Goal: Information Seeking & Learning: Learn about a topic

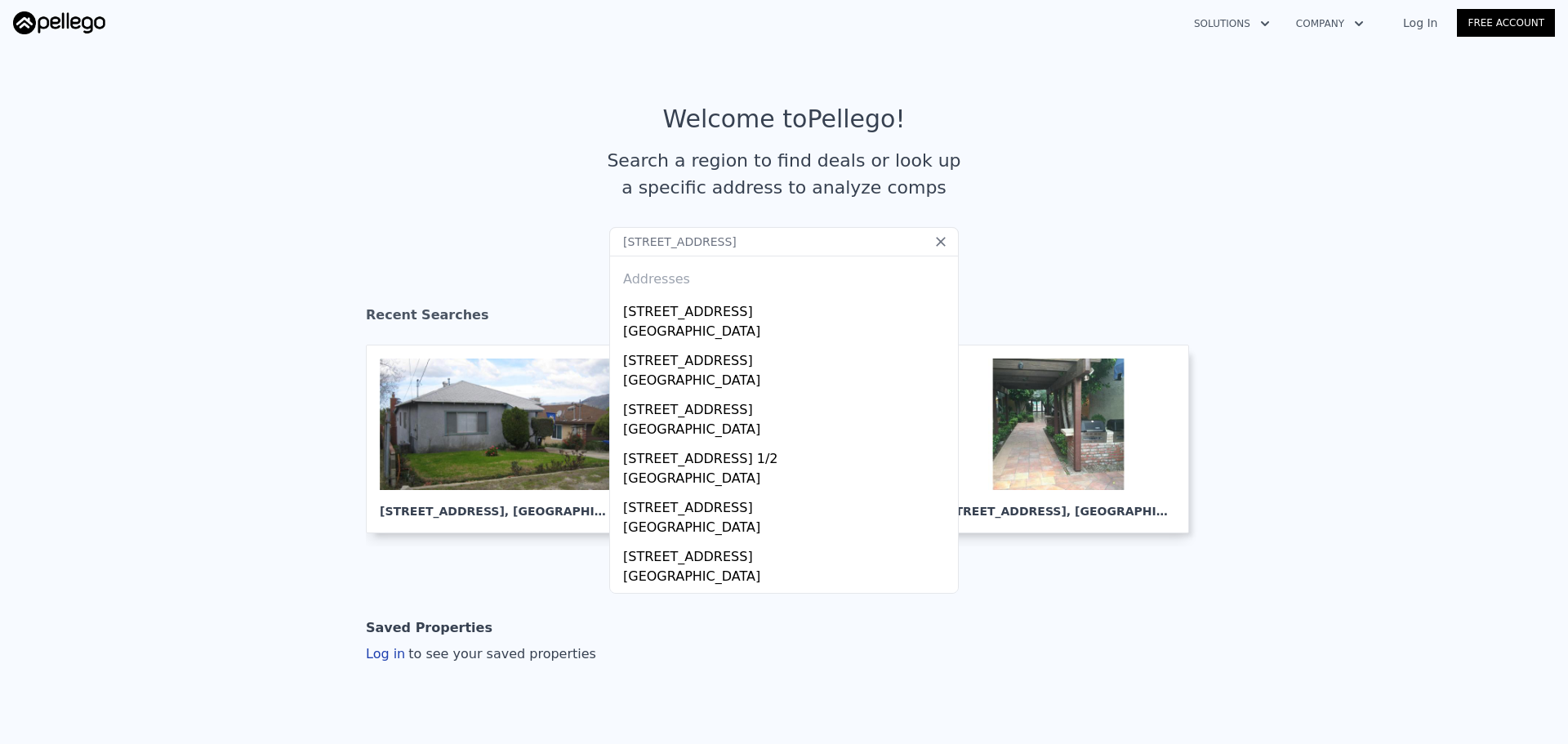
type input "[STREET_ADDRESS]"
click at [683, 303] on div "[STREET_ADDRESS]" at bounding box center [787, 309] width 328 height 26
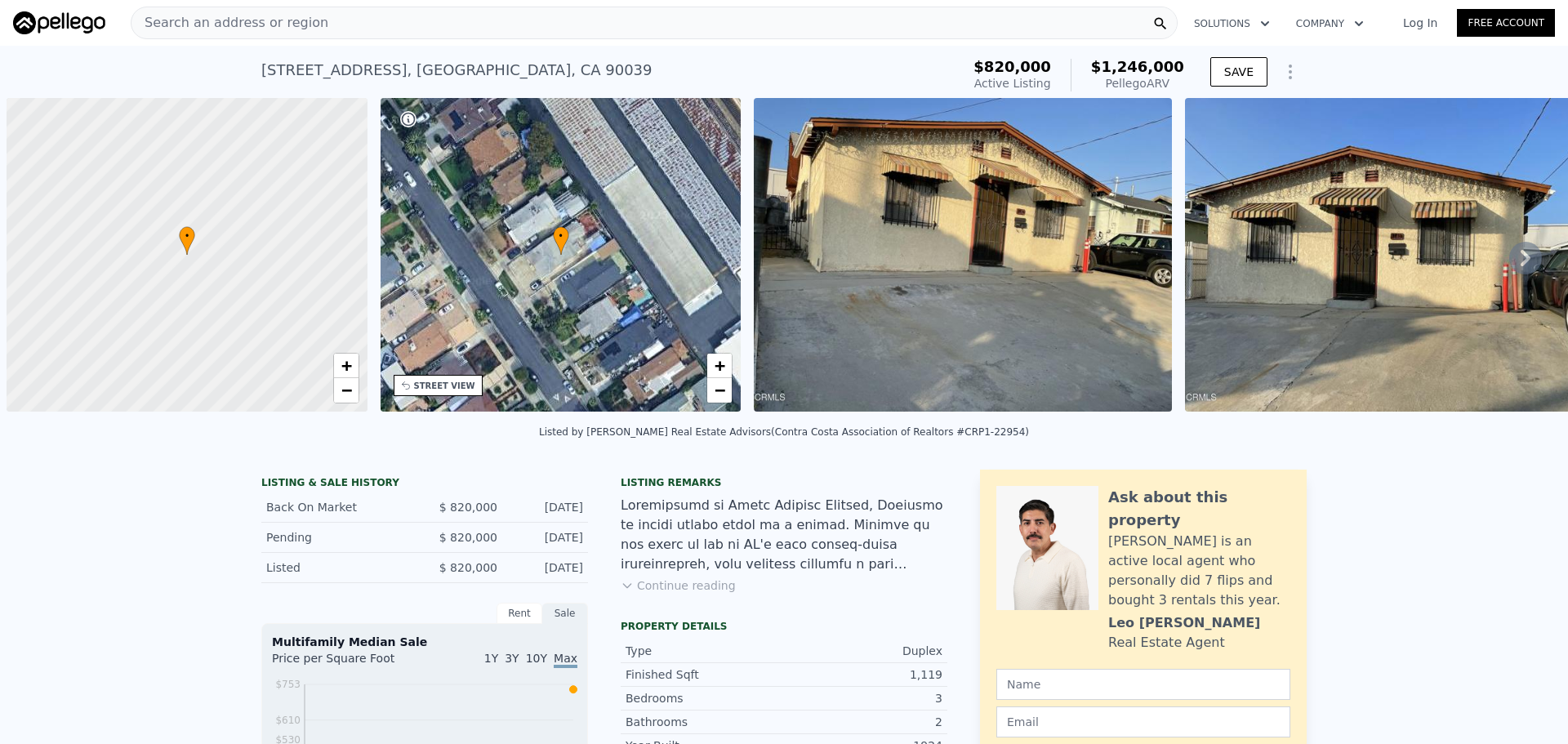
scroll to position [0, 7]
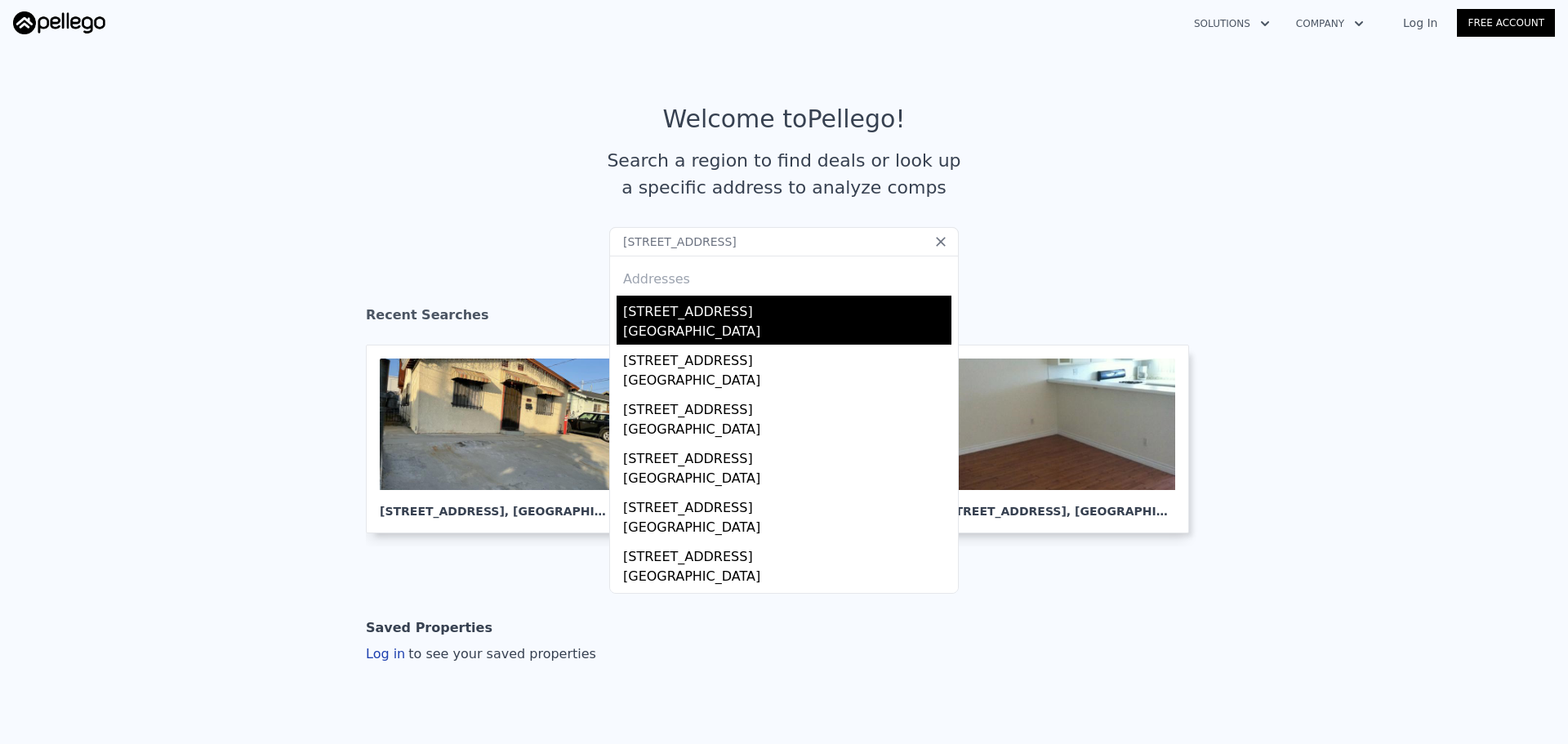
type input "[STREET_ADDRESS]"
click at [774, 328] on div "[GEOGRAPHIC_DATA]" at bounding box center [787, 332] width 328 height 23
